Goal: Task Accomplishment & Management: Use online tool/utility

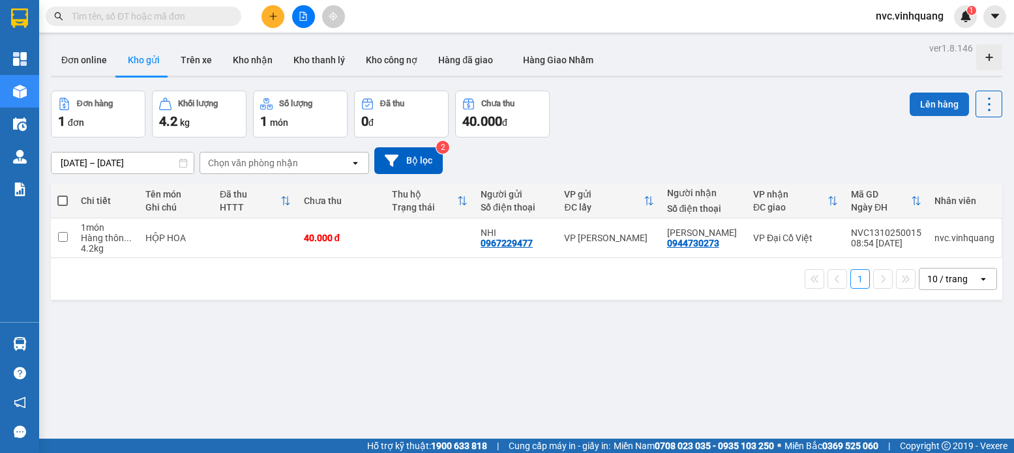
click at [927, 110] on button "Lên hàng" at bounding box center [939, 104] width 59 height 23
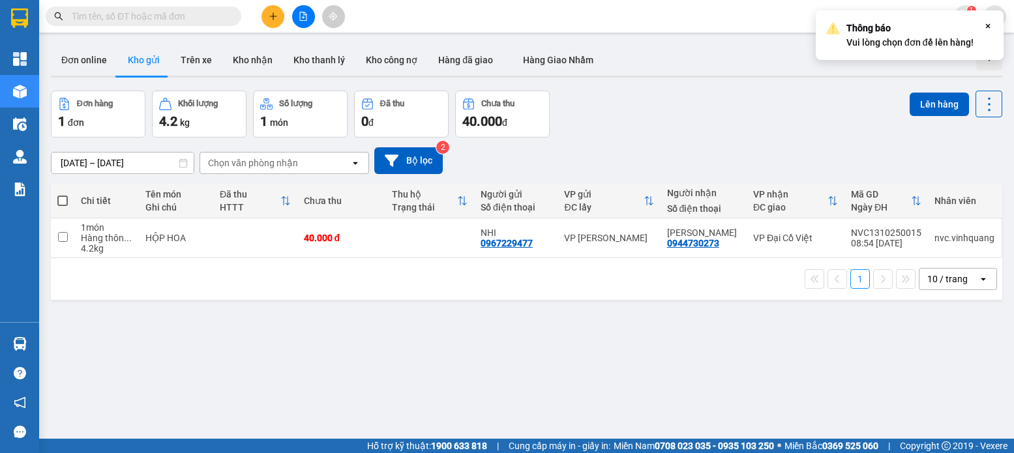
click at [58, 202] on span at bounding box center [62, 201] width 10 height 10
click at [63, 194] on input "checkbox" at bounding box center [63, 194] width 0 height 0
checkbox input "true"
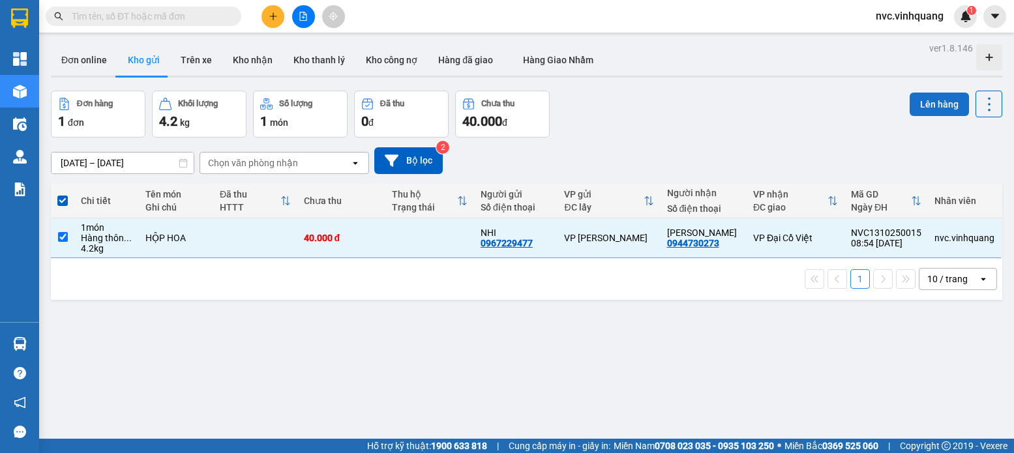
click at [927, 110] on button "Lên hàng" at bounding box center [939, 104] width 59 height 23
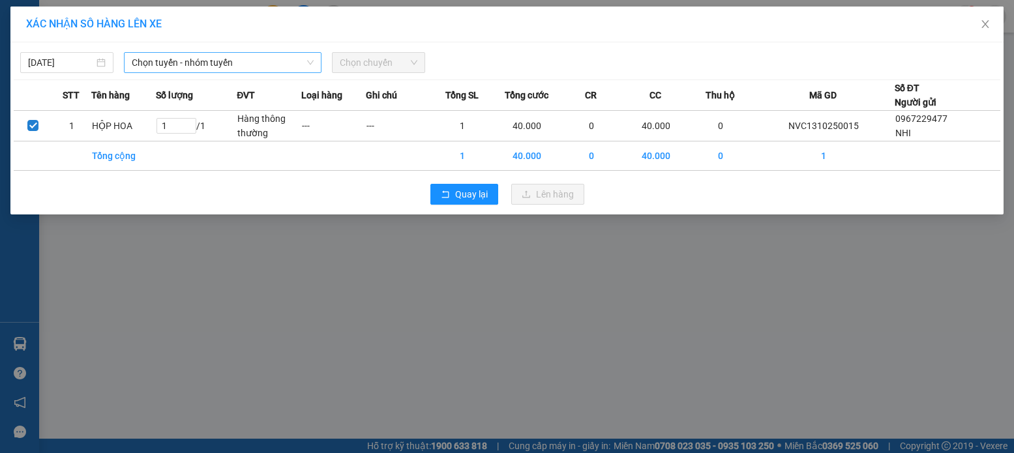
click at [284, 62] on span "Chọn tuyến - nhóm tuyến" at bounding box center [223, 63] width 182 height 20
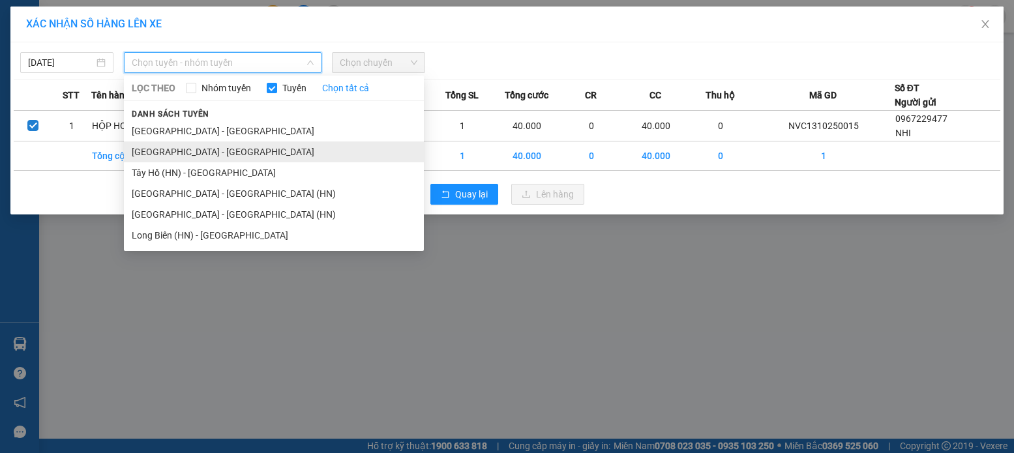
click at [170, 145] on li "[GEOGRAPHIC_DATA] - [GEOGRAPHIC_DATA]" at bounding box center [274, 151] width 300 height 21
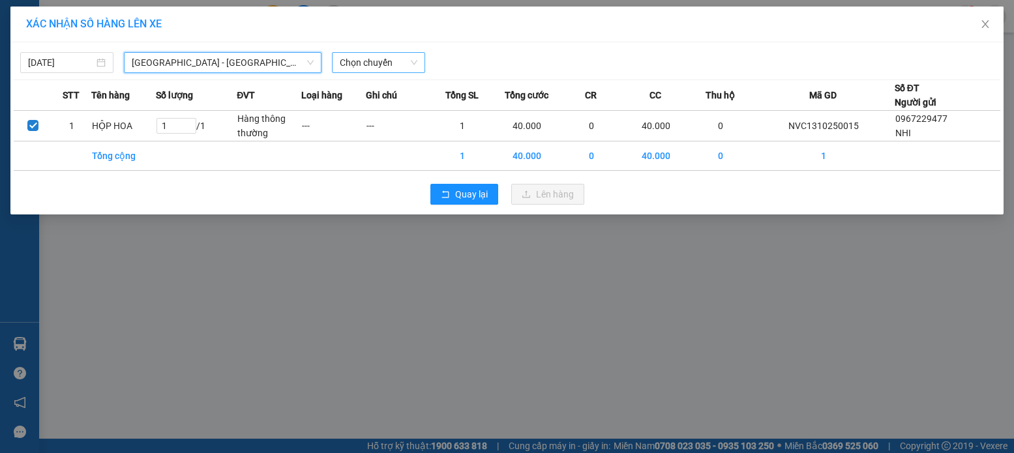
click at [408, 65] on span "Chọn chuyến" at bounding box center [379, 63] width 78 height 20
click at [391, 65] on span "Chọn chuyến" at bounding box center [379, 63] width 78 height 20
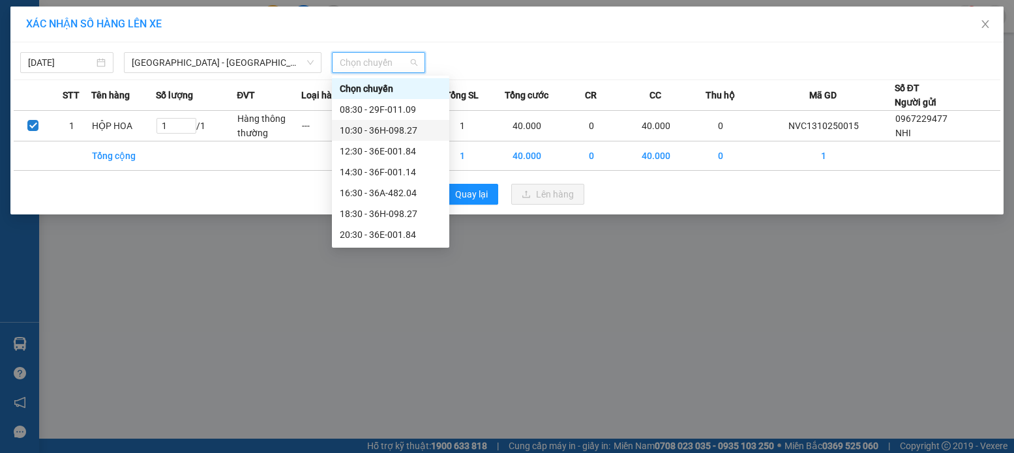
click at [406, 129] on div "10:30 - 36H-098.27" at bounding box center [391, 130] width 102 height 14
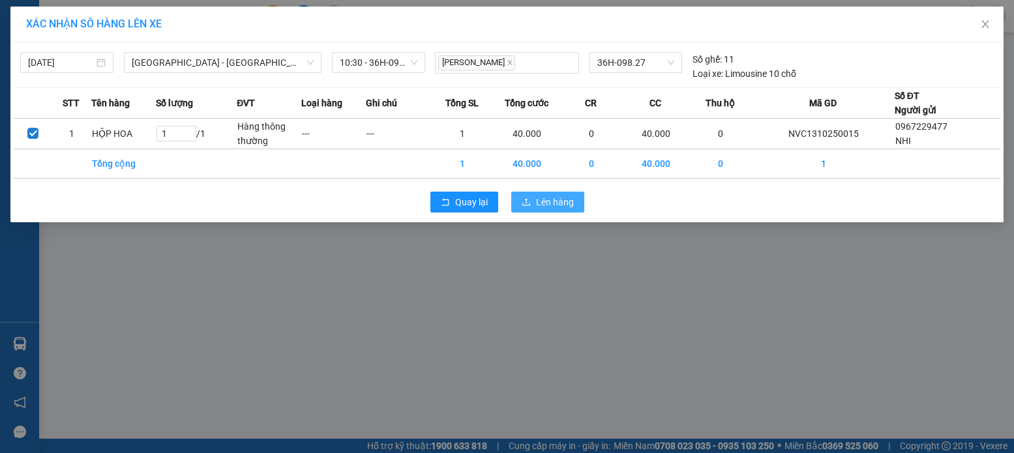
click at [547, 200] on span "Lên hàng" at bounding box center [555, 202] width 38 height 14
